Goal: Find specific page/section: Find specific page/section

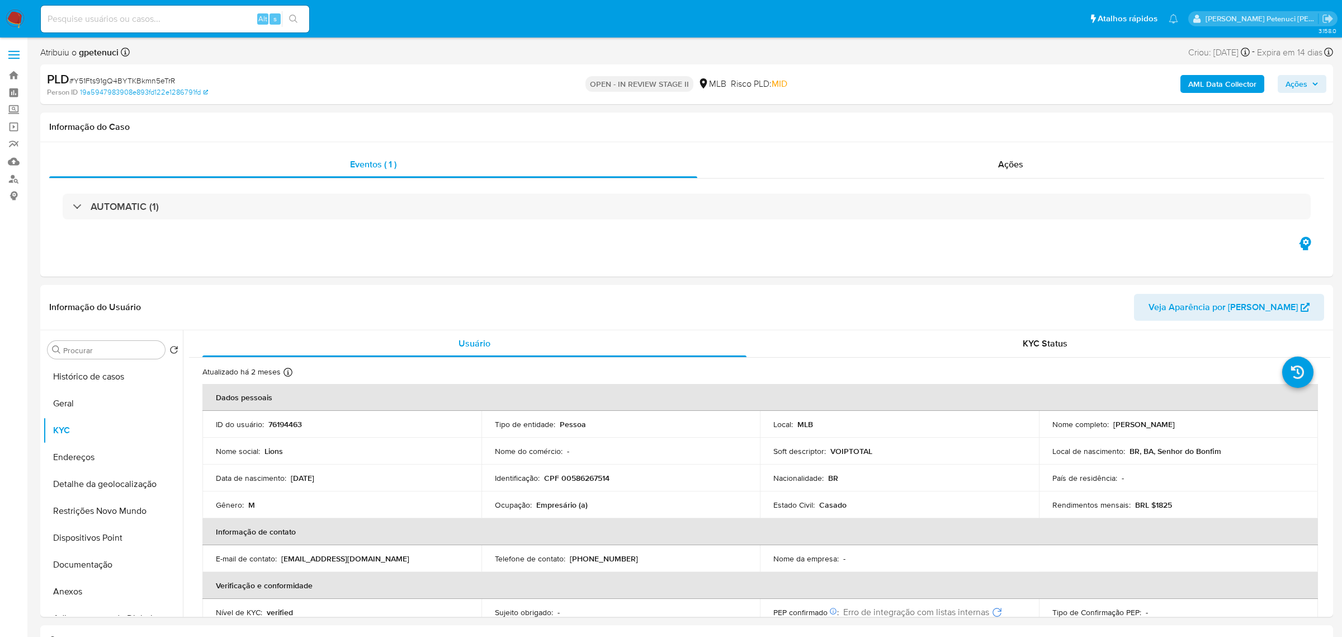
select select "10"
drag, startPoint x: 491, startPoint y: 507, endPoint x: 573, endPoint y: 510, distance: 82.8
click at [573, 510] on td "Ocupação : Empresário (a)" at bounding box center [621, 504] width 279 height 27
copy div "Ocupação : Empresário"
click at [74, 413] on button "Geral" at bounding box center [108, 403] width 131 height 27
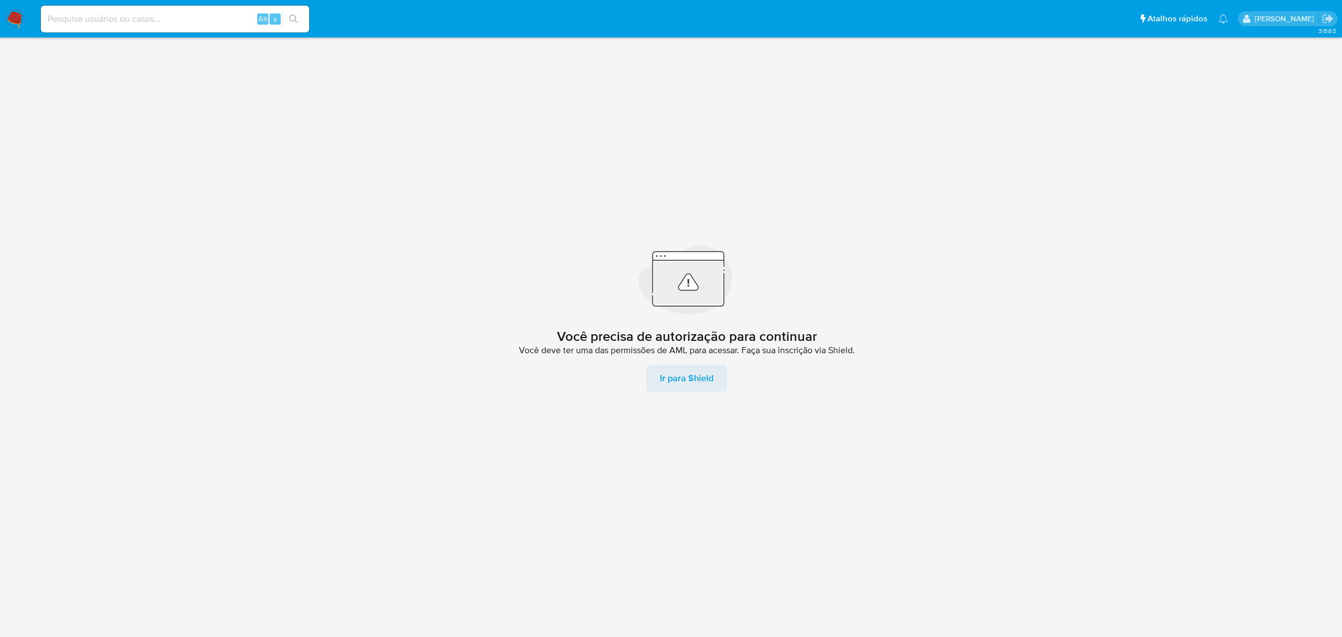
click at [698, 372] on span "Ir para Shield" at bounding box center [687, 378] width 54 height 27
